Goal: Transaction & Acquisition: Purchase product/service

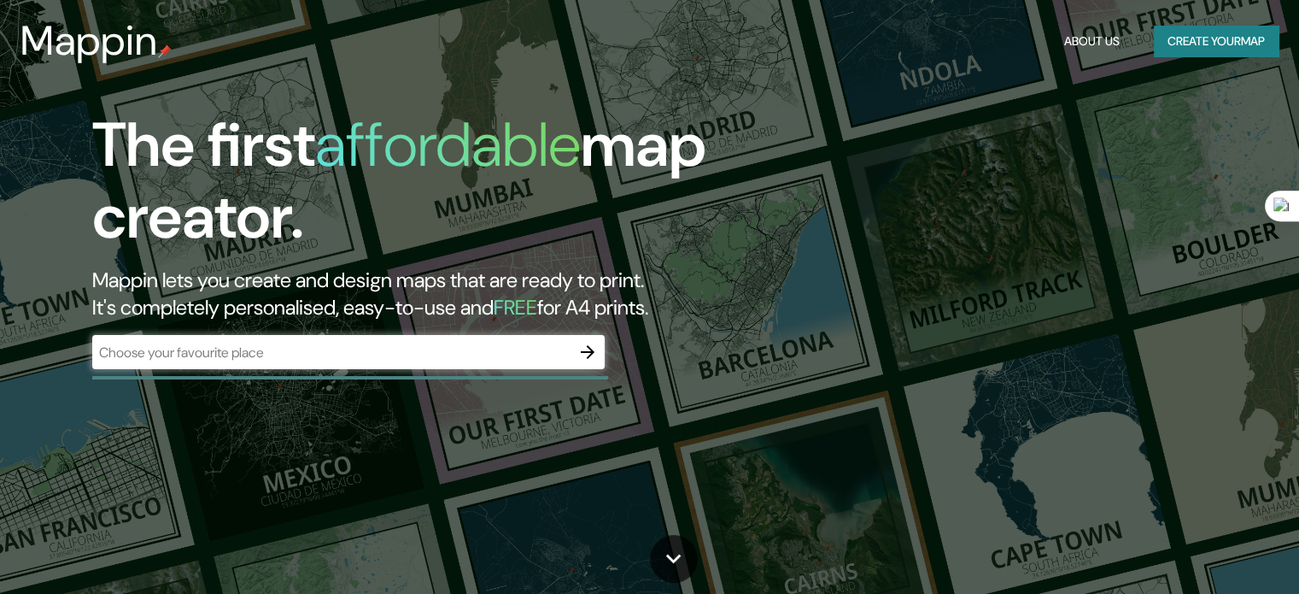
click at [323, 366] on div "​" at bounding box center [348, 352] width 513 height 34
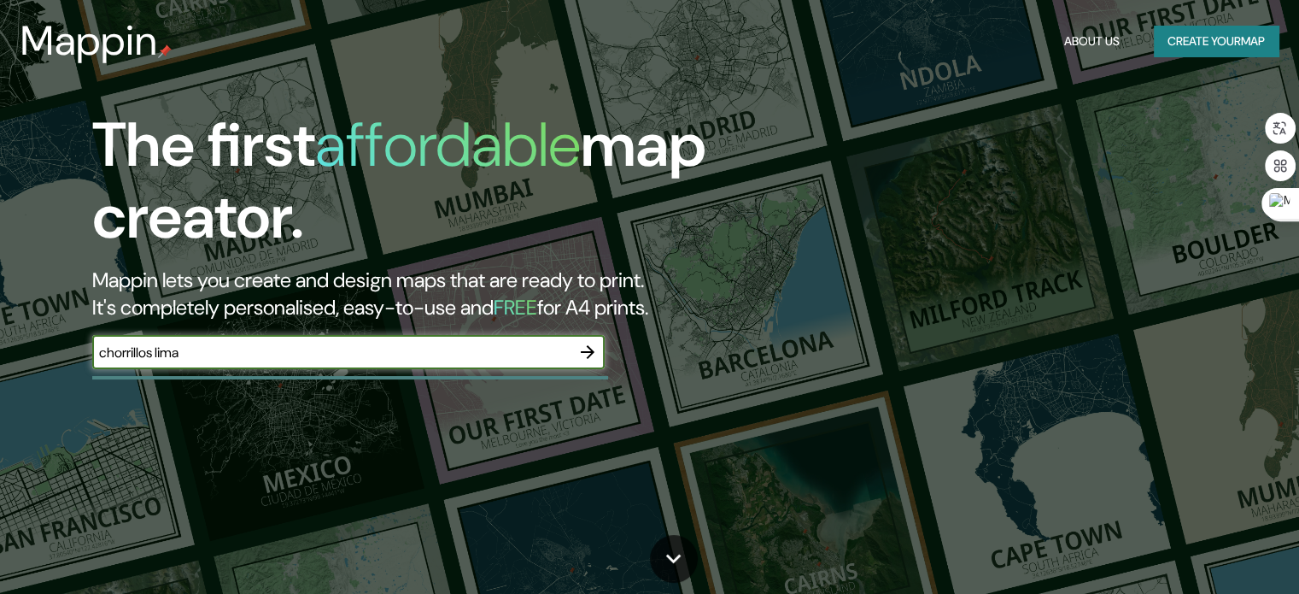
type input "chorrillos lima"
click at [604, 359] on div at bounding box center [588, 352] width 34 height 34
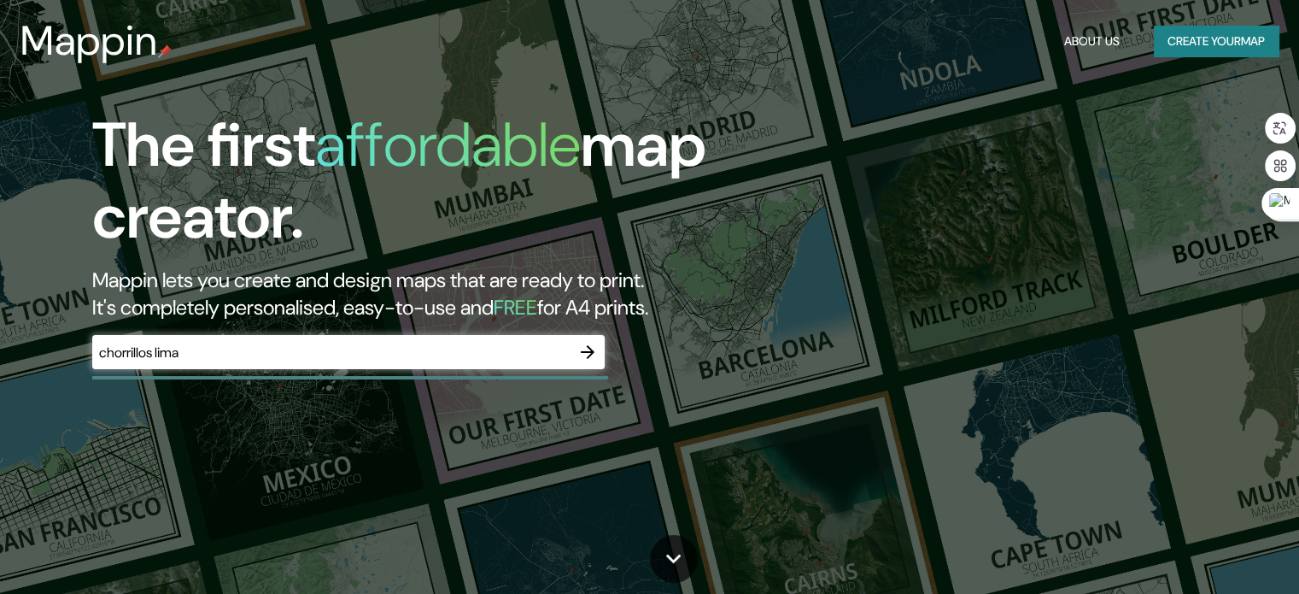
click at [585, 360] on icon "button" at bounding box center [587, 352] width 21 height 21
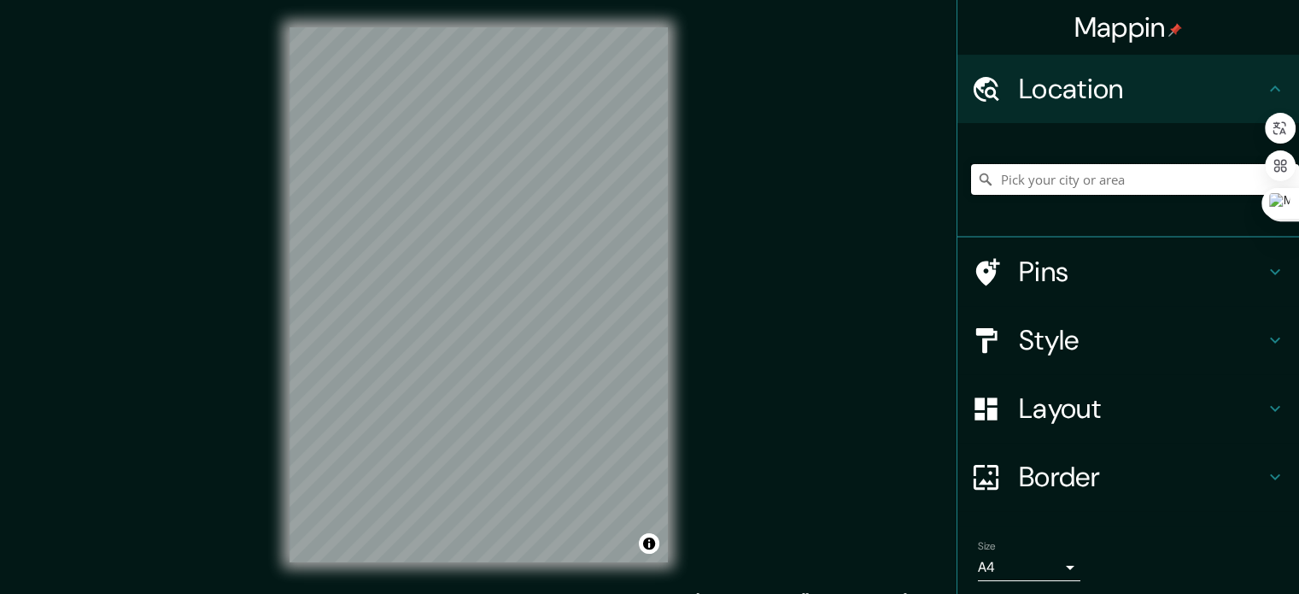
click at [1042, 175] on input "Pick your city or area" at bounding box center [1135, 179] width 328 height 31
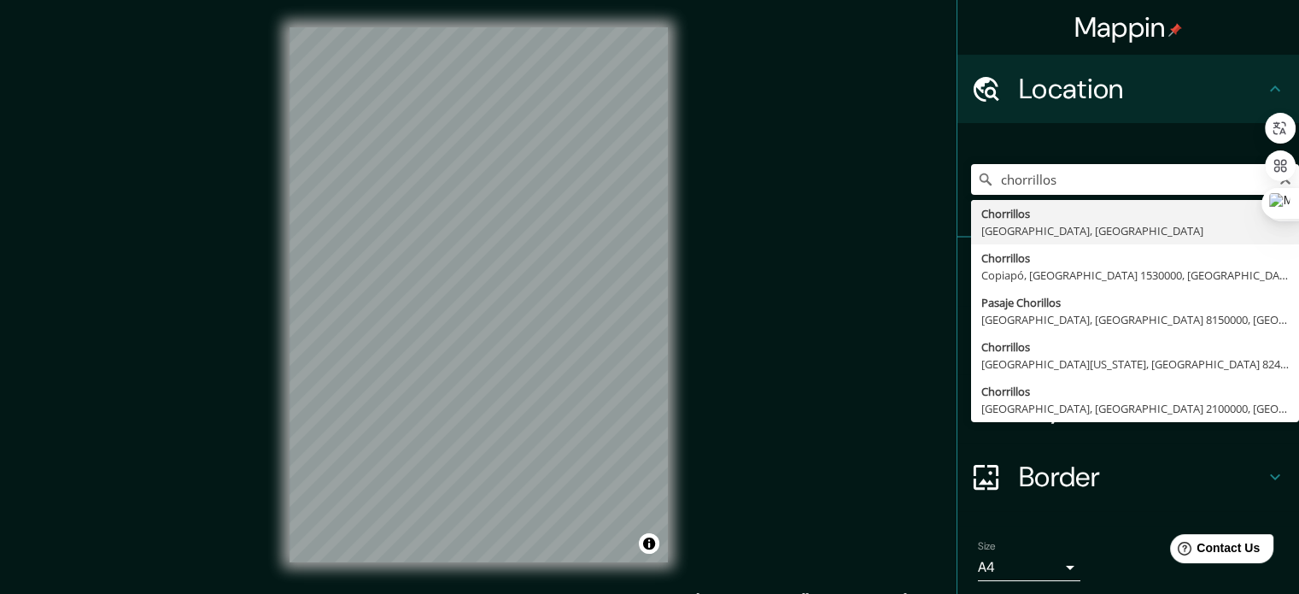
type input "Chorrillos, [GEOGRAPHIC_DATA], [GEOGRAPHIC_DATA]"
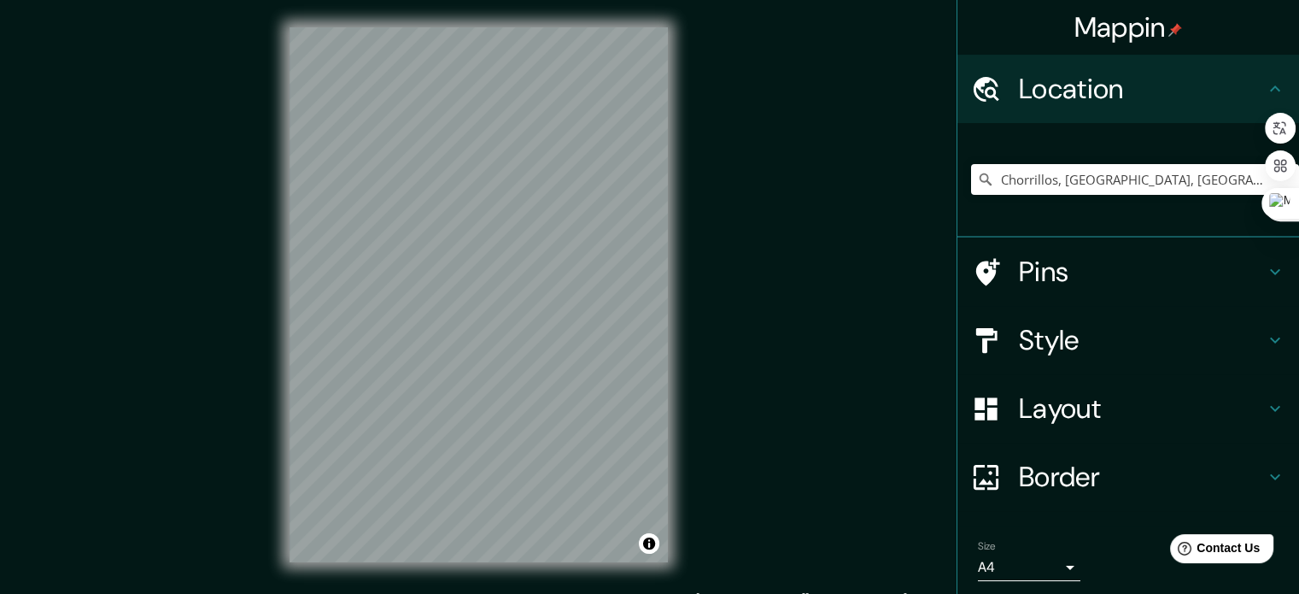
click at [1170, 282] on h4 "Pins" at bounding box center [1142, 272] width 246 height 34
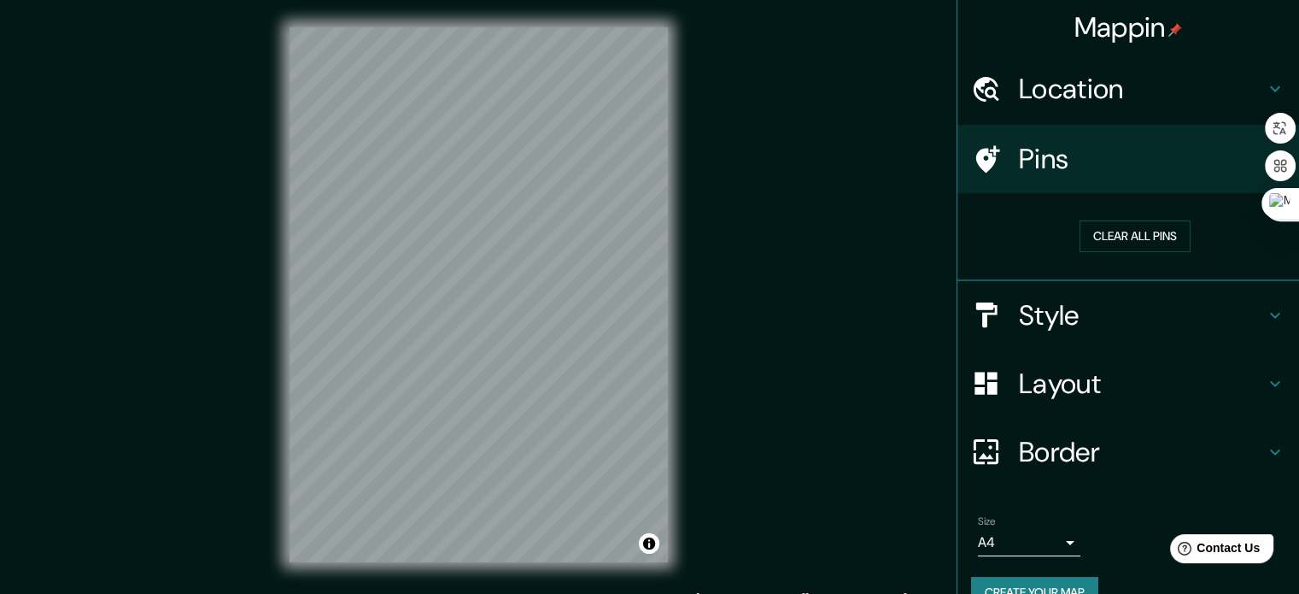
click at [1227, 295] on div "Style" at bounding box center [1129, 315] width 342 height 68
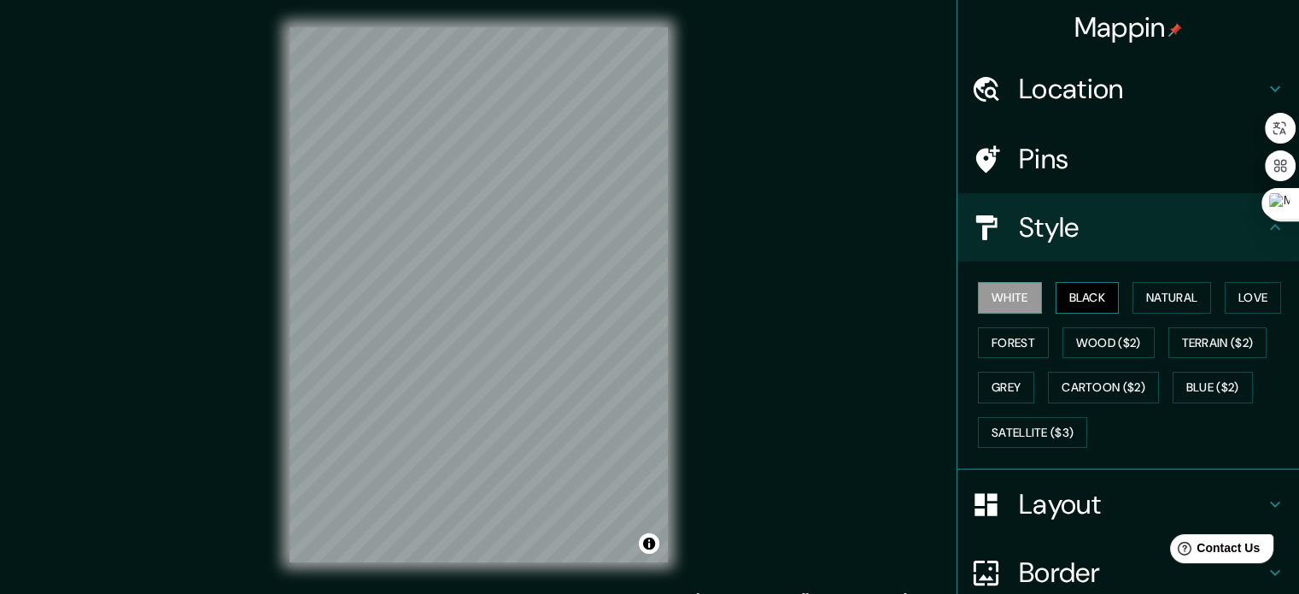
click at [1087, 305] on button "Black" at bounding box center [1088, 298] width 64 height 32
click at [1154, 300] on button "Natural" at bounding box center [1172, 298] width 79 height 32
drag, startPoint x: 571, startPoint y: 336, endPoint x: 560, endPoint y: 311, distance: 27.1
click at [560, 311] on div at bounding box center [566, 311] width 14 height 14
click at [567, 311] on div at bounding box center [566, 311] width 14 height 14
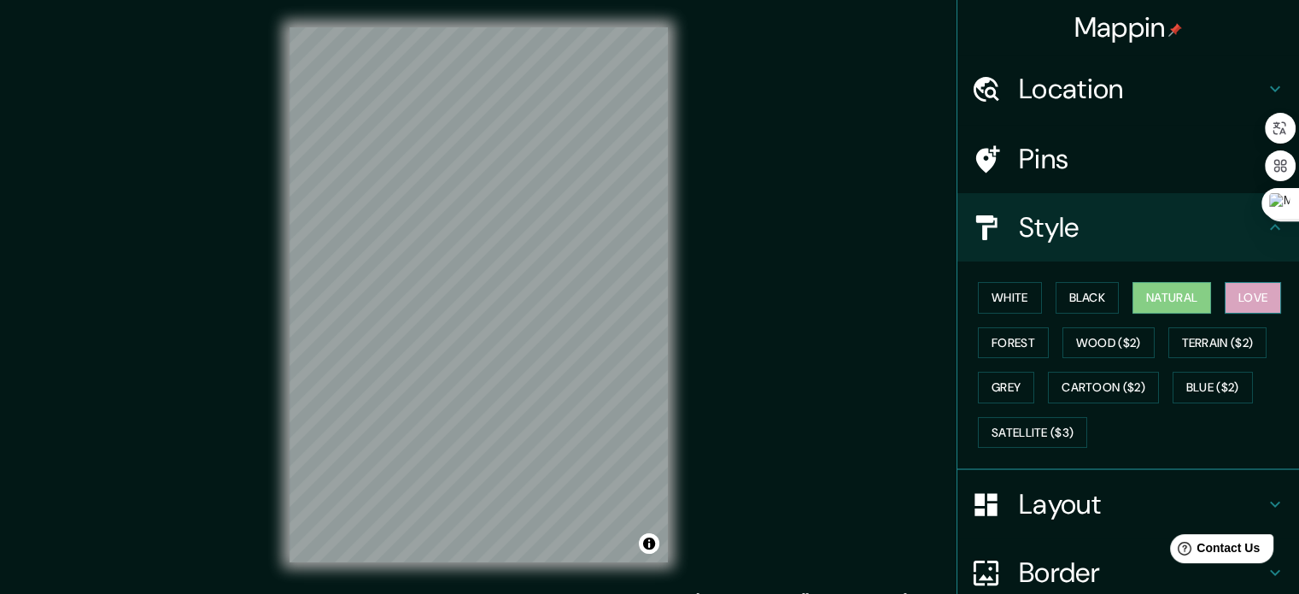
click at [1246, 291] on button "Love" at bounding box center [1253, 298] width 56 height 32
click at [995, 336] on button "Forest" at bounding box center [1013, 343] width 71 height 32
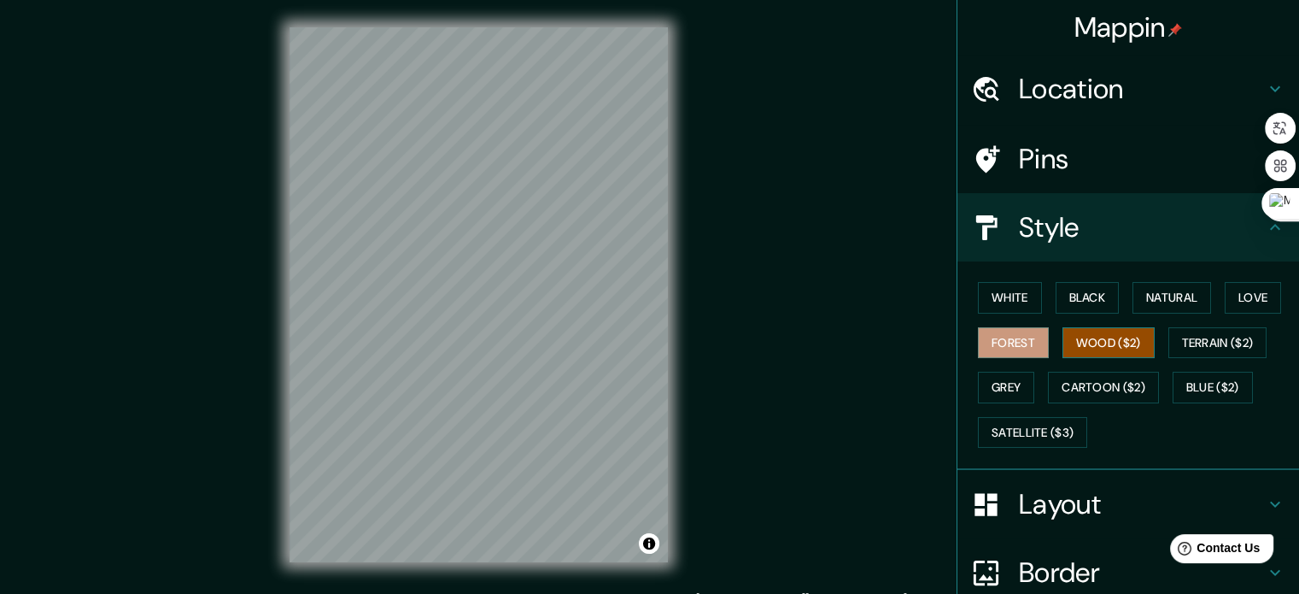
click at [1116, 333] on button "Wood ($2)" at bounding box center [1109, 343] width 92 height 32
click at [1179, 335] on button "Terrain ($2)" at bounding box center [1218, 343] width 99 height 32
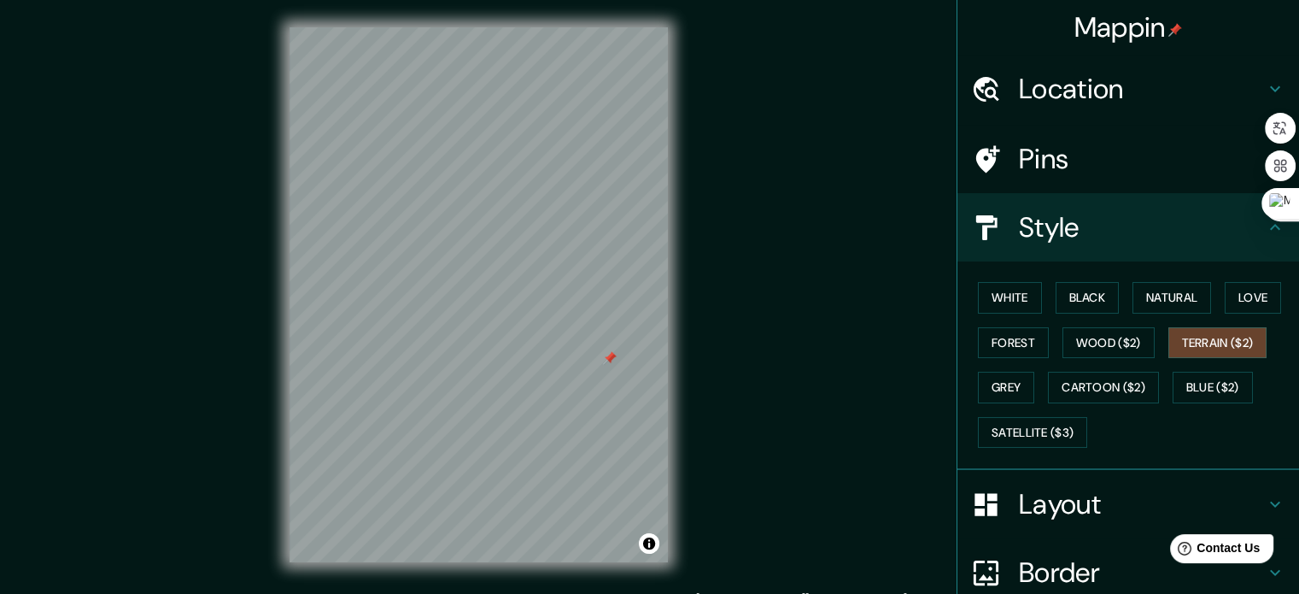
click at [612, 354] on div at bounding box center [610, 358] width 14 height 14
click at [996, 382] on button "Grey" at bounding box center [1006, 388] width 56 height 32
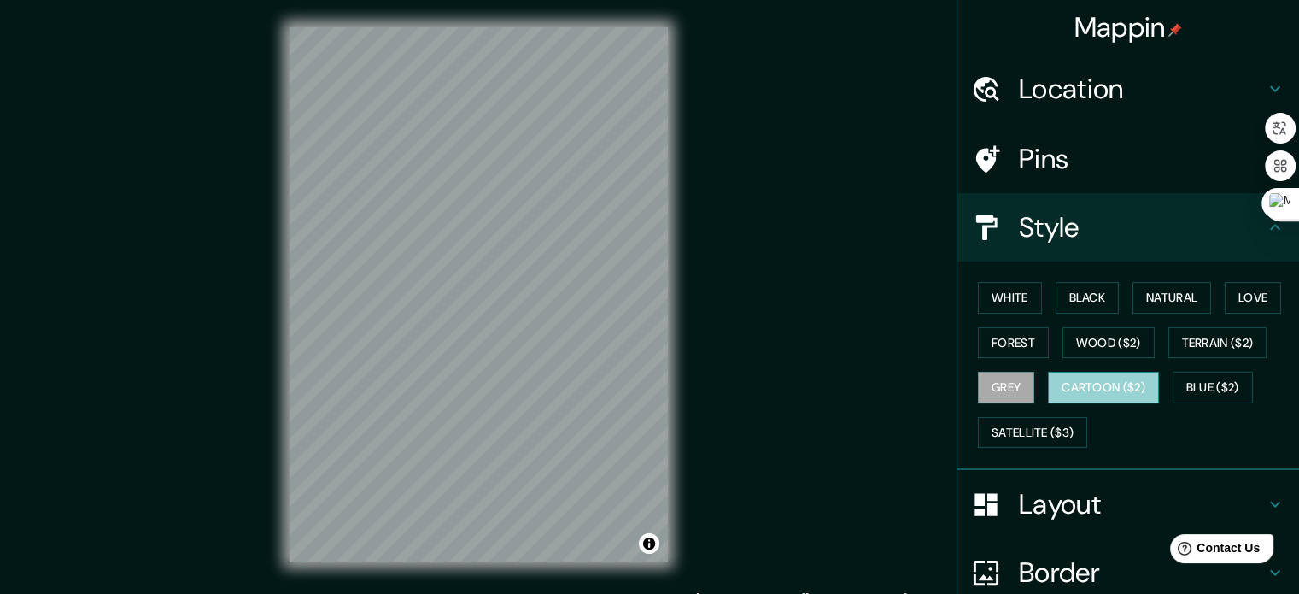
click at [1106, 384] on button "Cartoon ($2)" at bounding box center [1103, 388] width 111 height 32
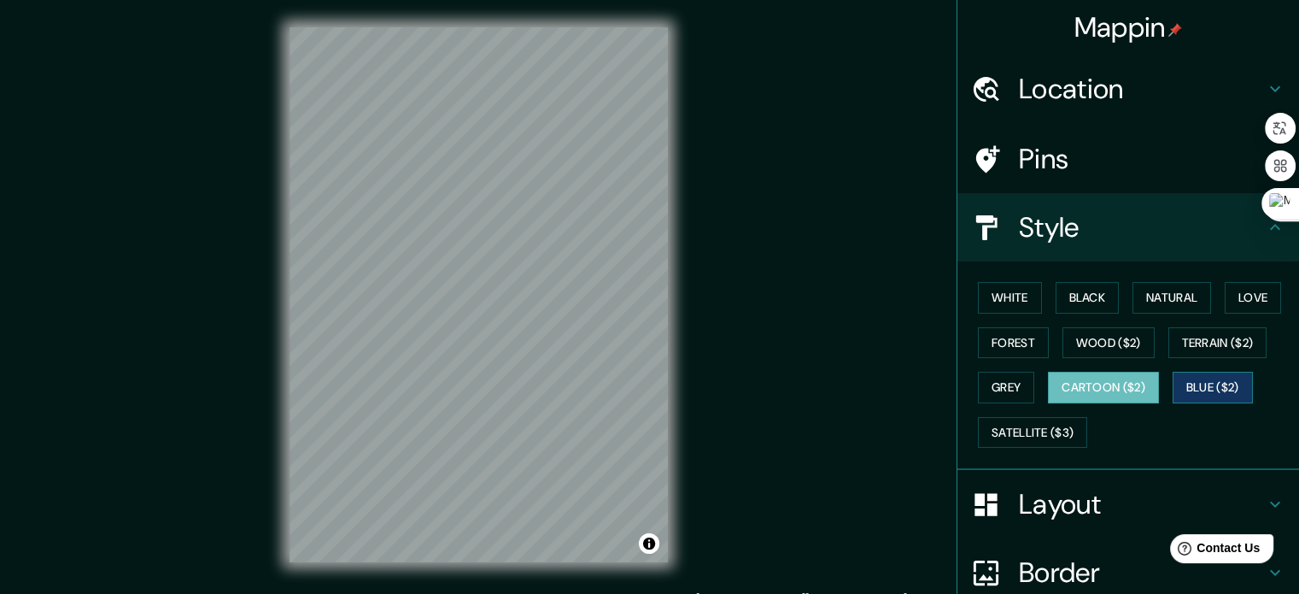
click at [1180, 382] on button "Blue ($2)" at bounding box center [1213, 388] width 80 height 32
click at [1066, 300] on button "Black" at bounding box center [1088, 298] width 64 height 32
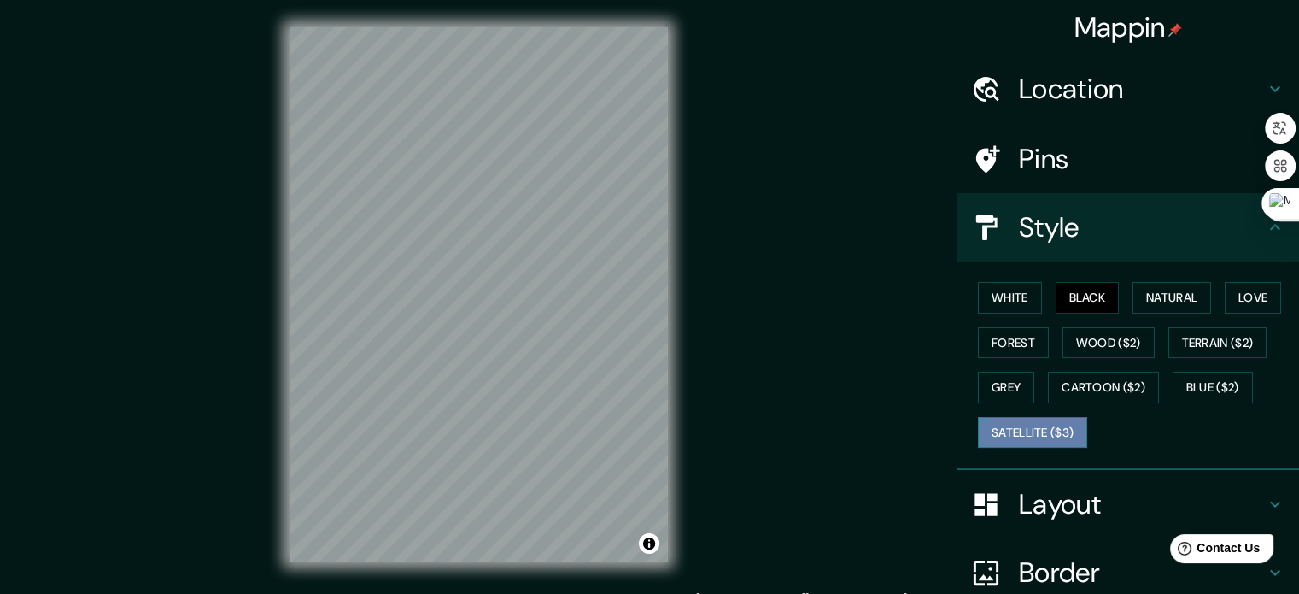
click at [1032, 426] on button "Satellite ($3)" at bounding box center [1032, 433] width 109 height 32
click at [478, 325] on div at bounding box center [479, 327] width 14 height 14
click at [486, 325] on div at bounding box center [490, 324] width 14 height 14
click at [487, 319] on div at bounding box center [489, 324] width 14 height 14
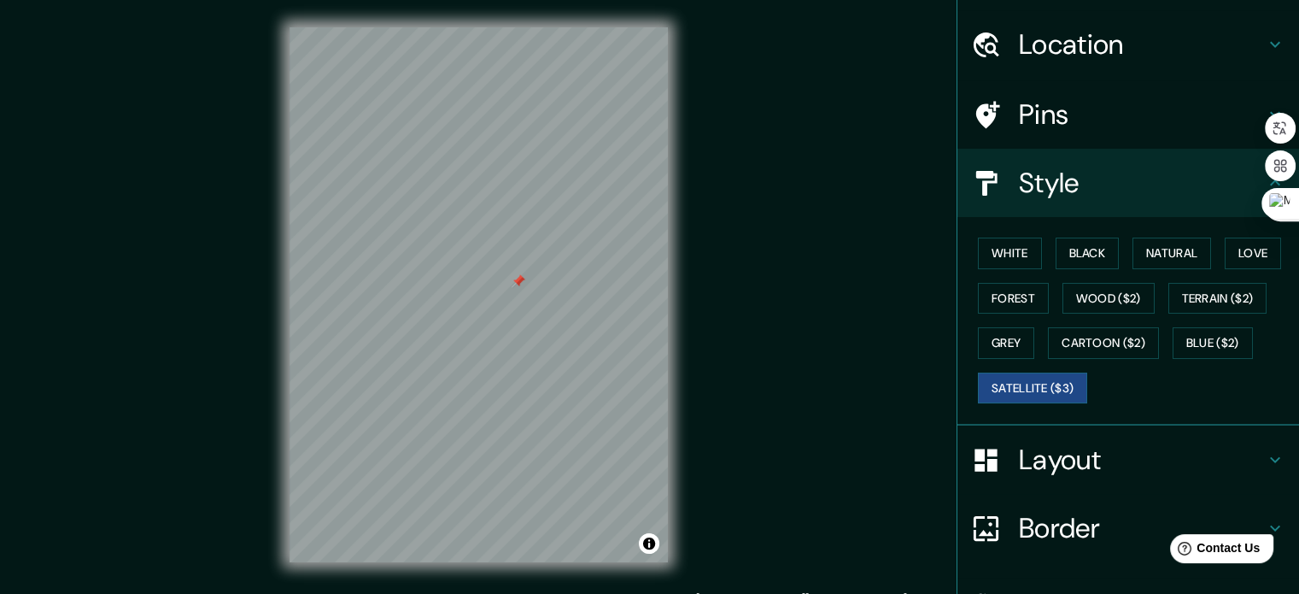
scroll to position [85, 0]
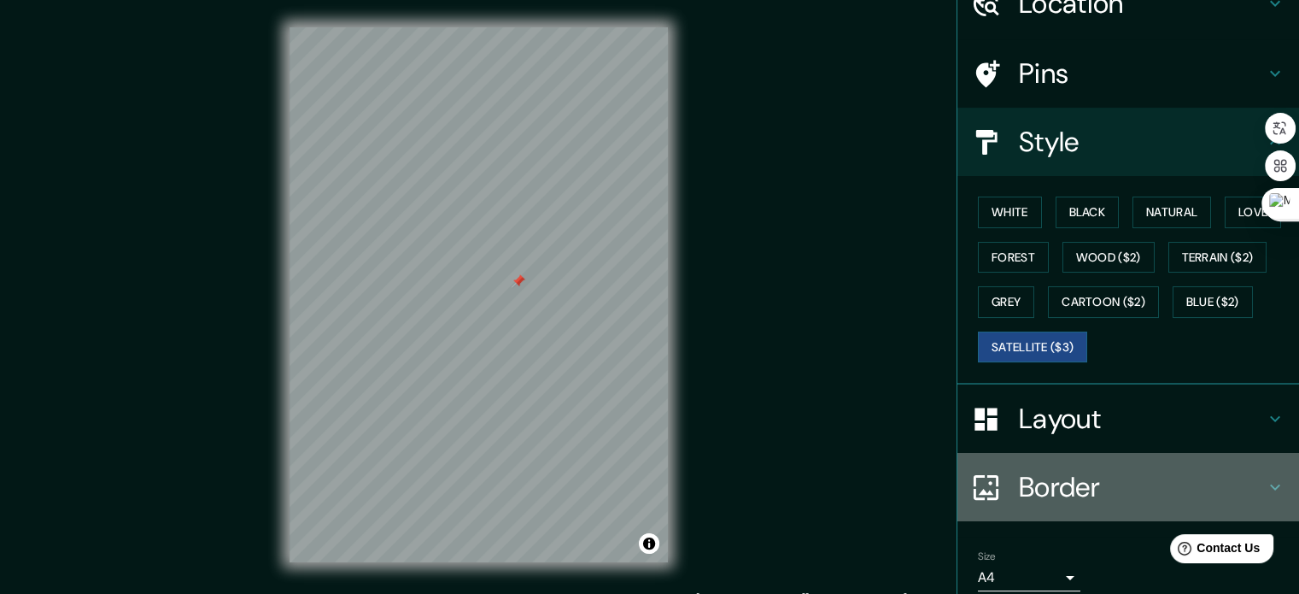
click at [1087, 470] on h4 "Border" at bounding box center [1142, 487] width 246 height 34
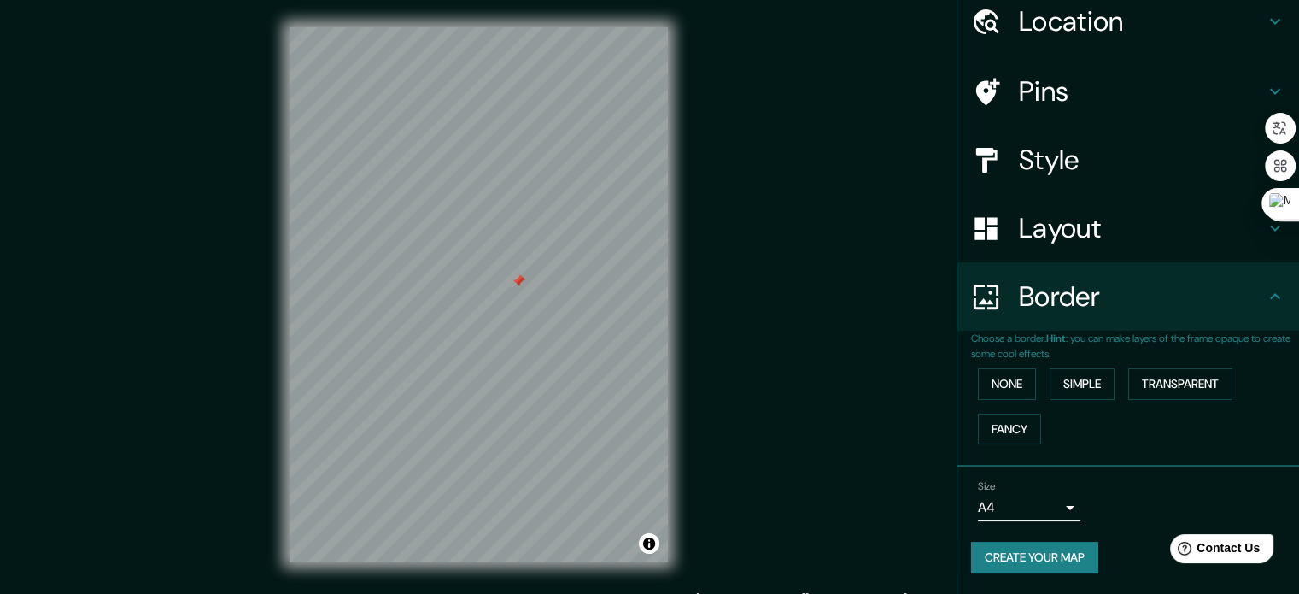
scroll to position [65, 0]
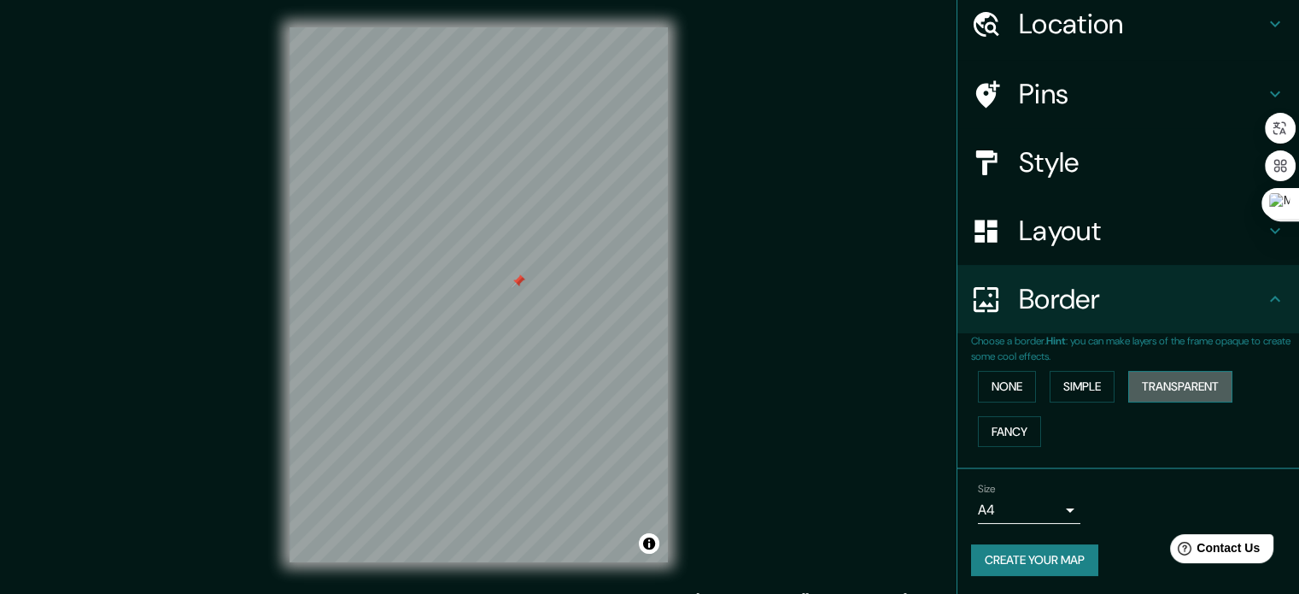
click at [1159, 395] on button "Transparent" at bounding box center [1180, 387] width 104 height 32
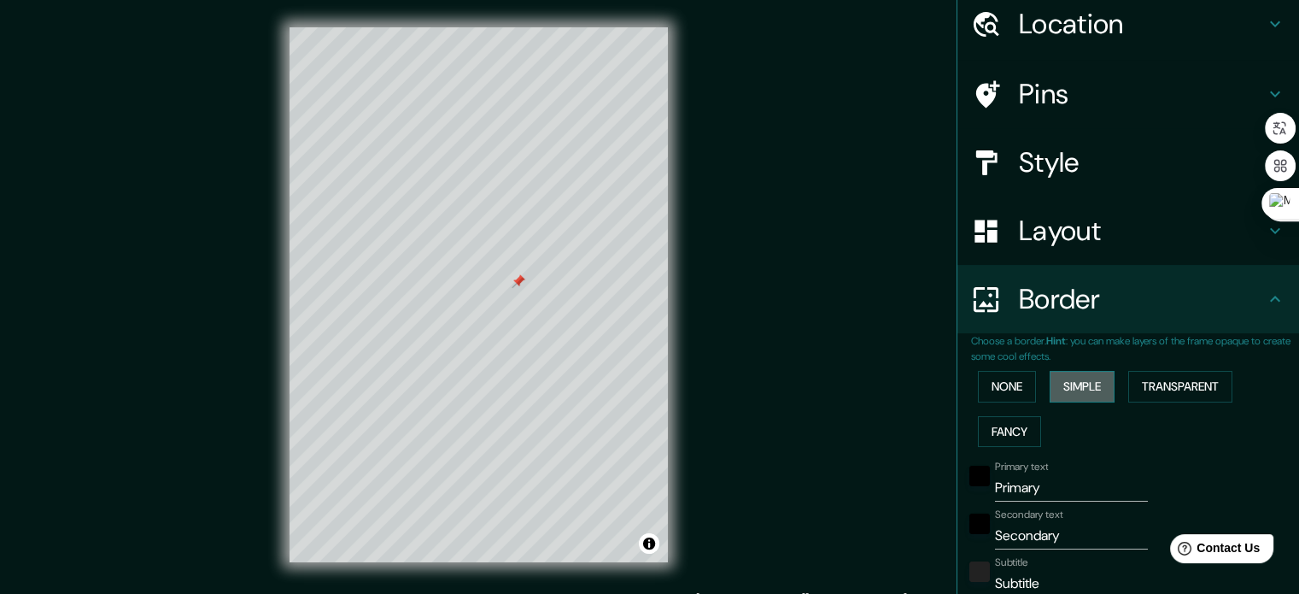
click at [1066, 388] on button "Simple" at bounding box center [1082, 387] width 65 height 32
click at [990, 382] on button "None" at bounding box center [1007, 387] width 58 height 32
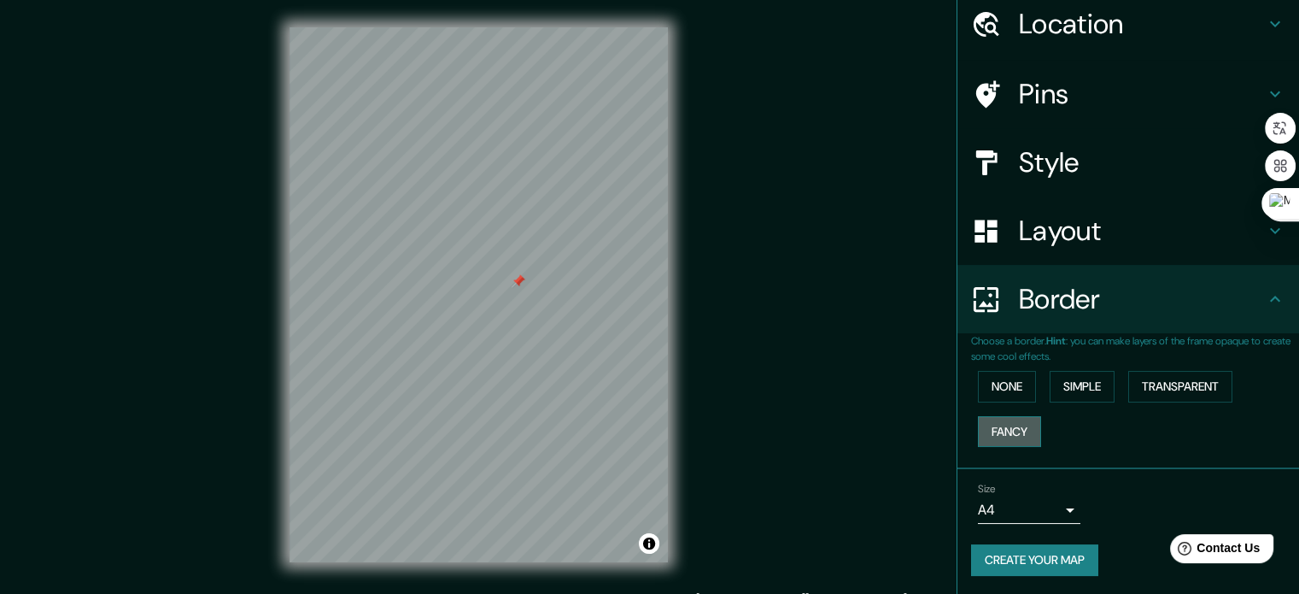
click at [1011, 421] on button "Fancy" at bounding box center [1009, 432] width 63 height 32
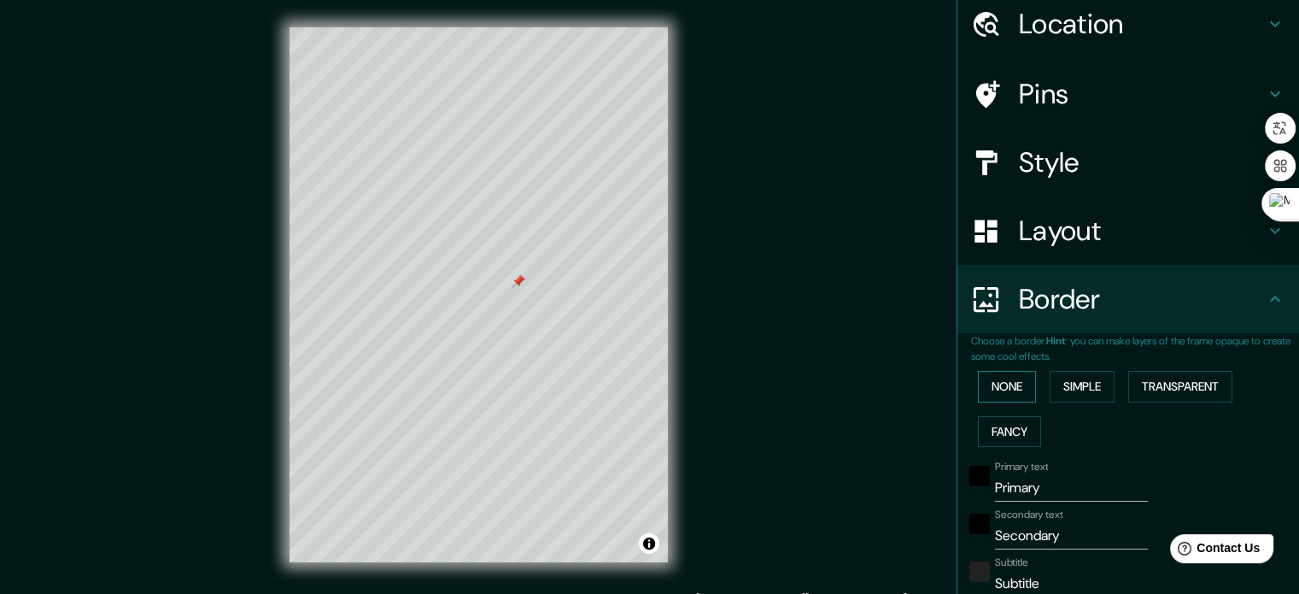
click at [1010, 389] on button "None" at bounding box center [1007, 387] width 58 height 32
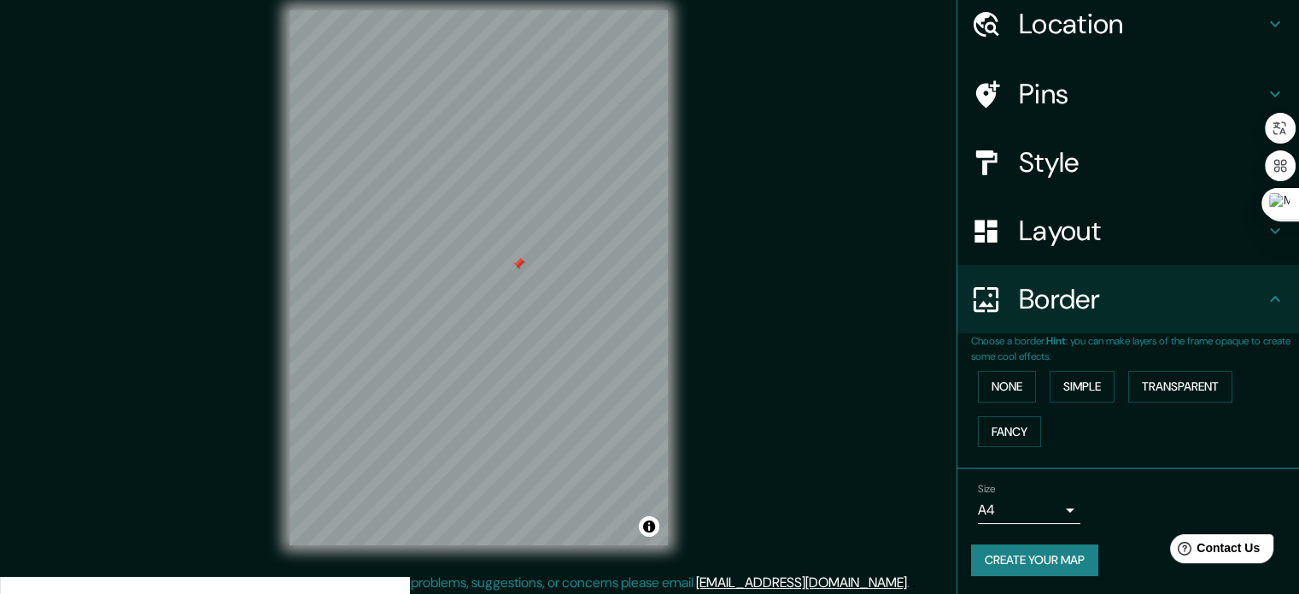
scroll to position [22, 0]
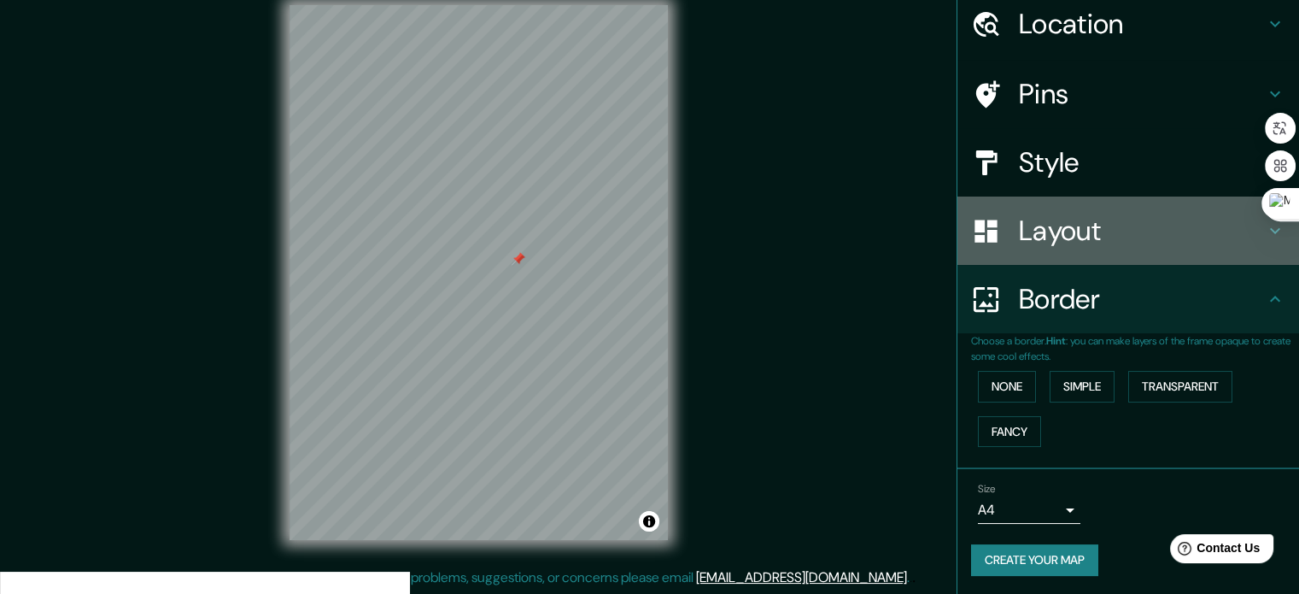
click at [1122, 235] on h4 "Layout" at bounding box center [1142, 231] width 246 height 34
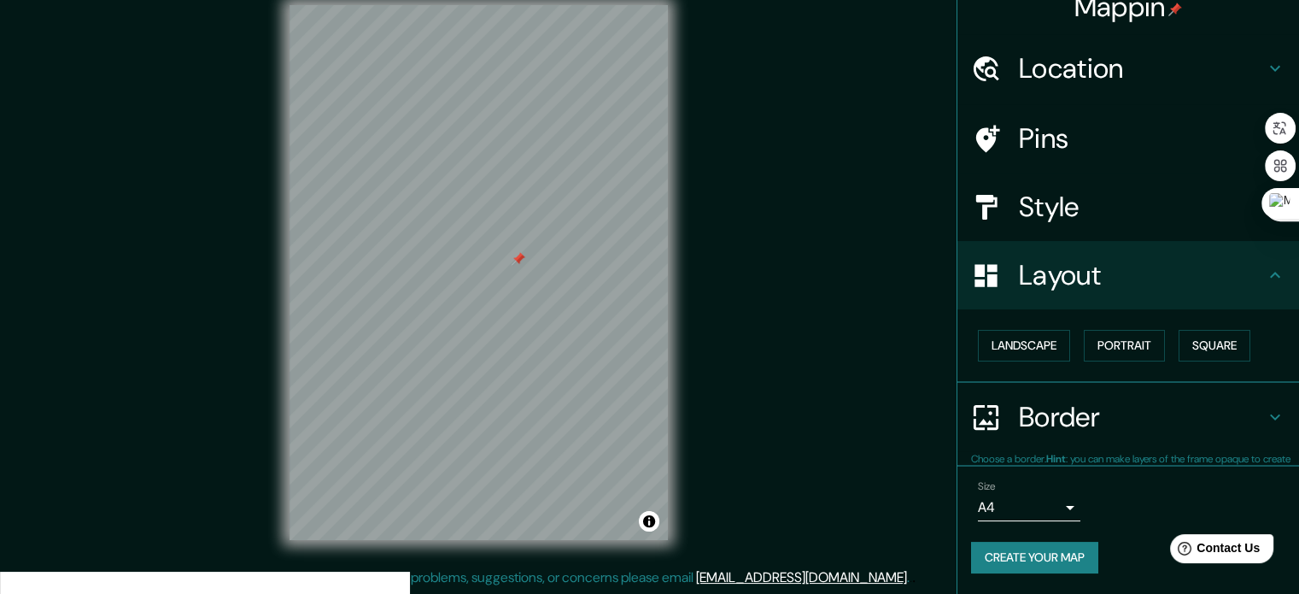
scroll to position [19, 0]
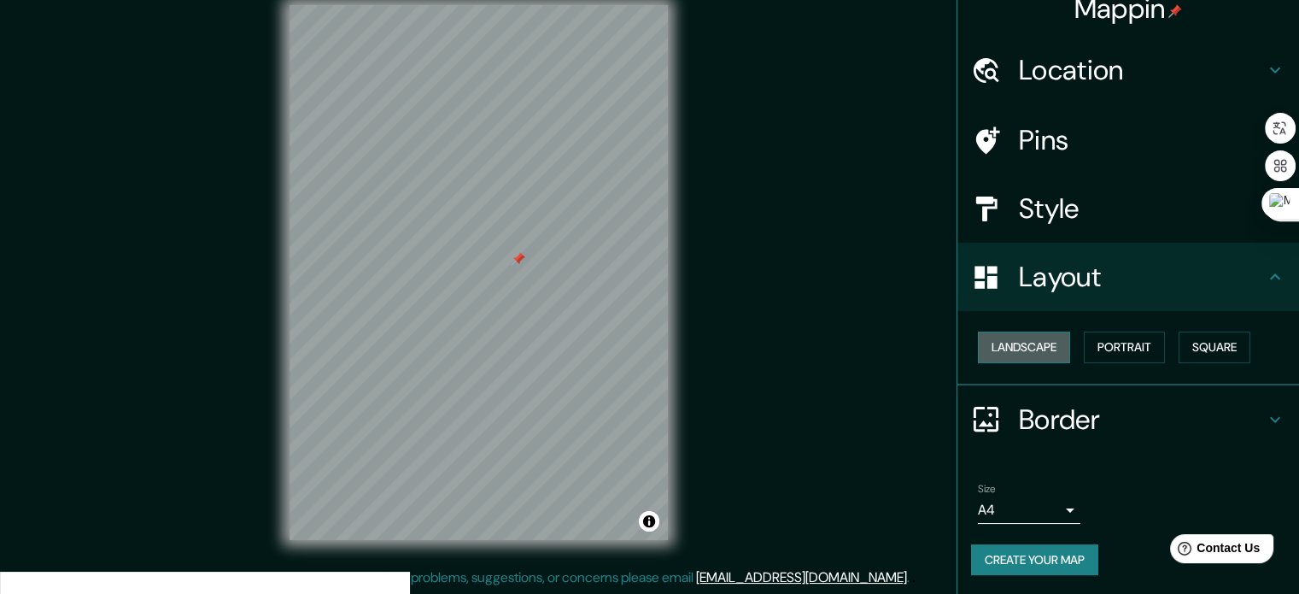
click at [1028, 348] on button "Landscape" at bounding box center [1024, 347] width 92 height 32
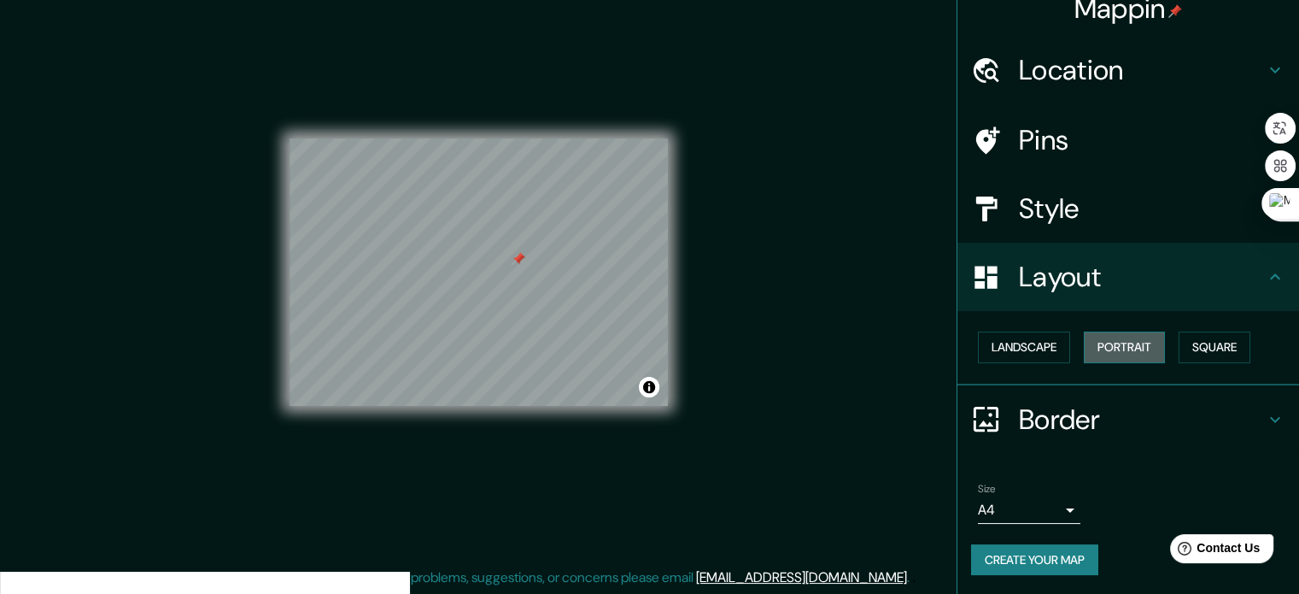
click at [1096, 345] on button "Portrait" at bounding box center [1124, 347] width 81 height 32
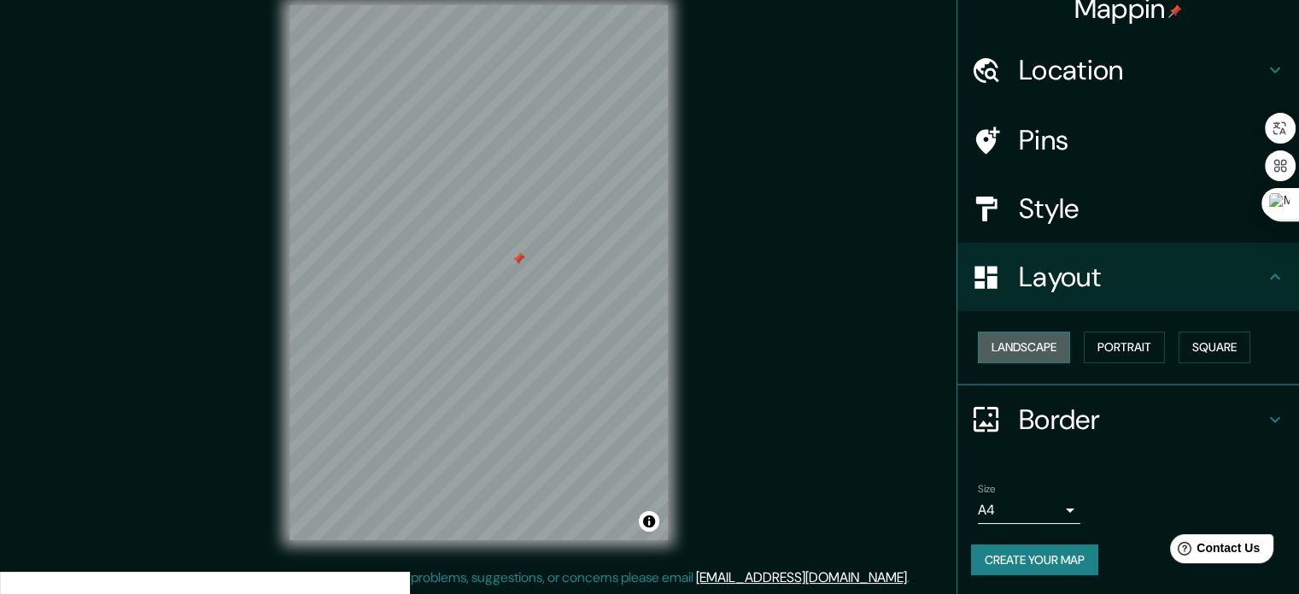
click at [1005, 350] on button "Landscape" at bounding box center [1024, 347] width 92 height 32
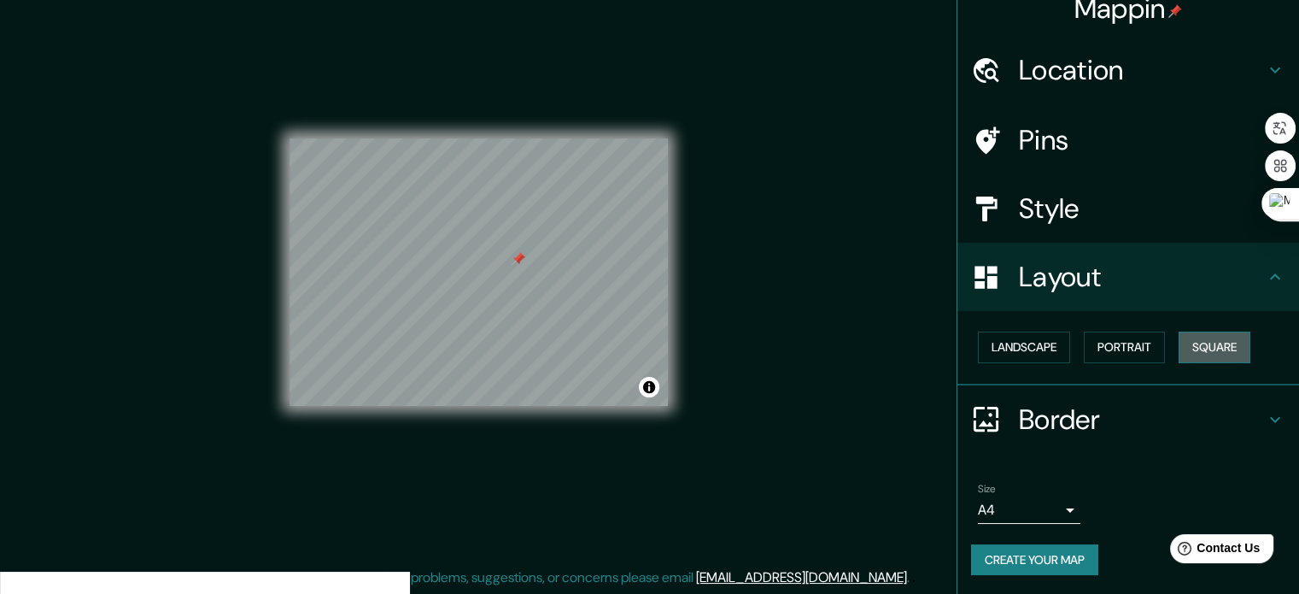
click at [1193, 347] on button "Square" at bounding box center [1215, 347] width 72 height 32
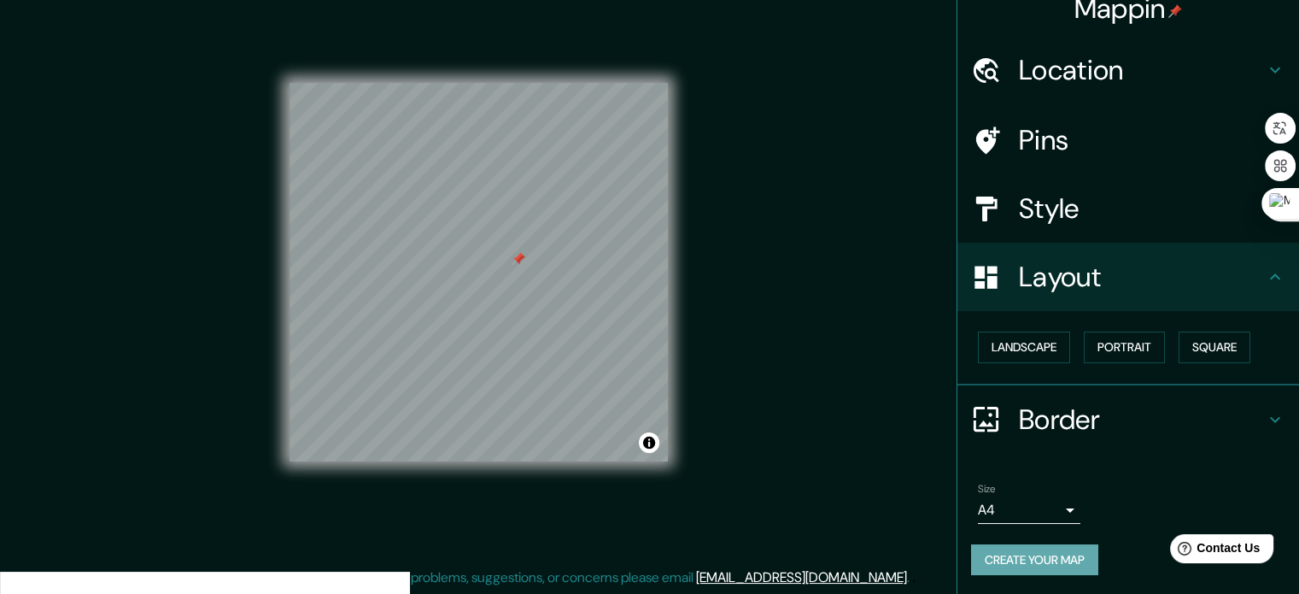
click at [1051, 559] on button "Create your map" at bounding box center [1034, 560] width 127 height 32
